Goal: Use online tool/utility: Utilize a website feature to perform a specific function

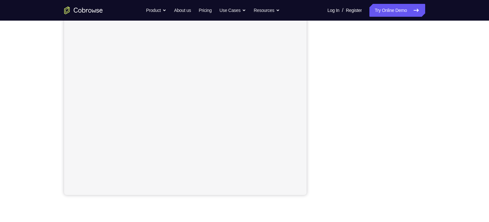
scroll to position [105, 0]
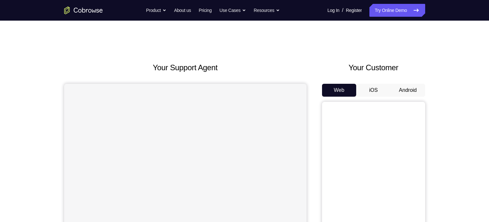
click at [409, 88] on button "Android" at bounding box center [408, 90] width 35 height 13
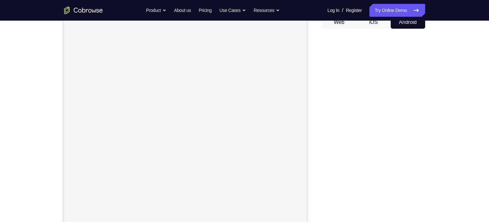
scroll to position [67, 0]
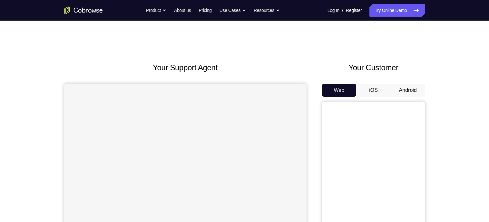
click at [414, 89] on button "Android" at bounding box center [408, 90] width 35 height 13
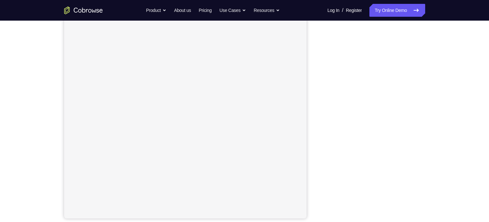
scroll to position [83, 0]
